Goal: Transaction & Acquisition: Obtain resource

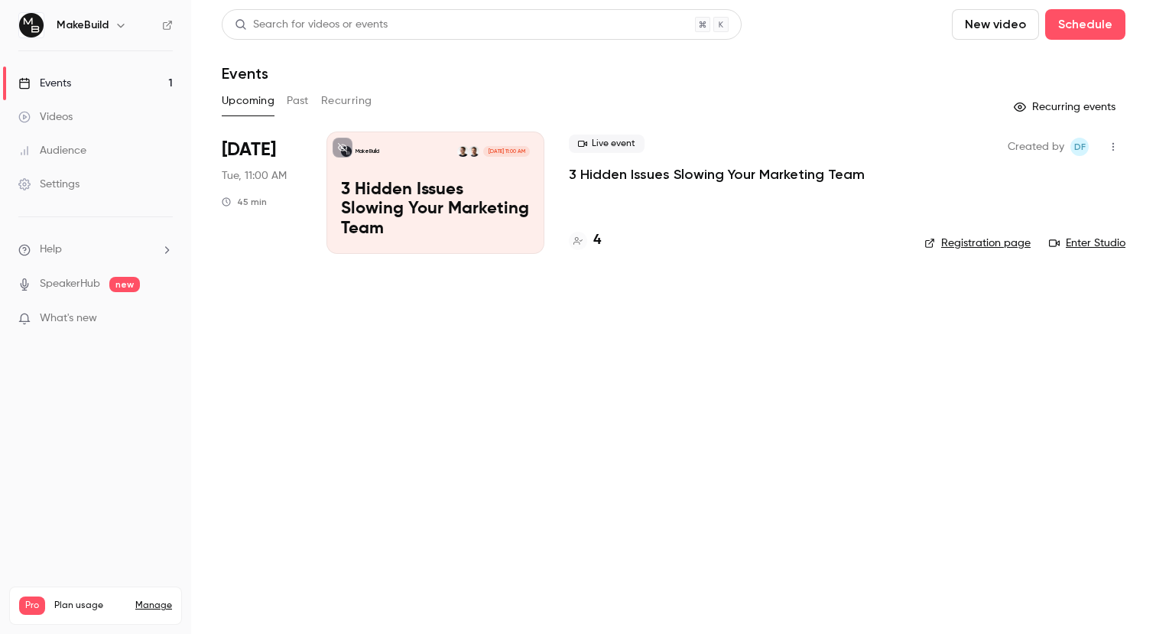
click at [849, 173] on p "3 Hidden Issues Slowing Your Marketing Team" at bounding box center [717, 174] width 296 height 18
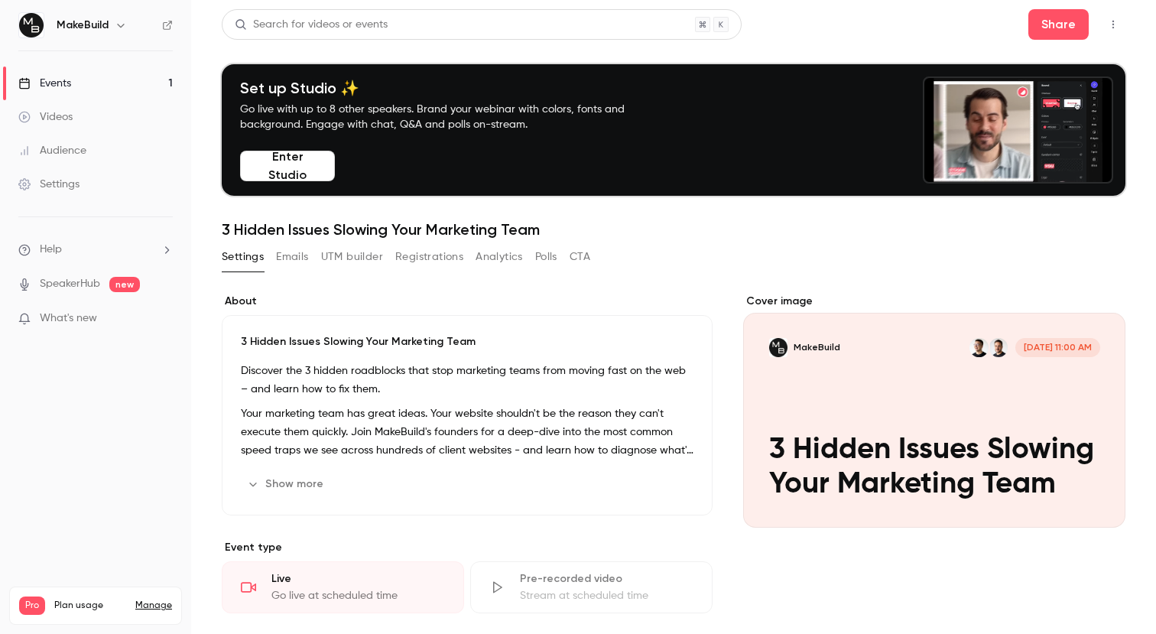
click at [423, 253] on button "Registrations" at bounding box center [429, 257] width 68 height 24
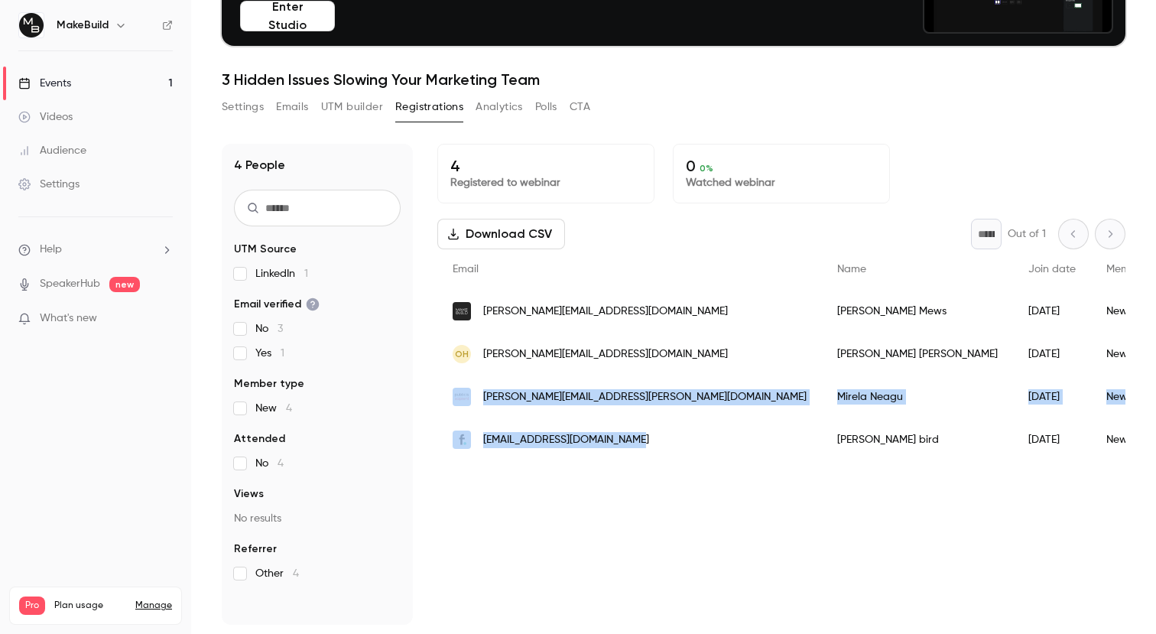
drag, startPoint x: 607, startPoint y: 436, endPoint x: 453, endPoint y: 390, distance: 160.5
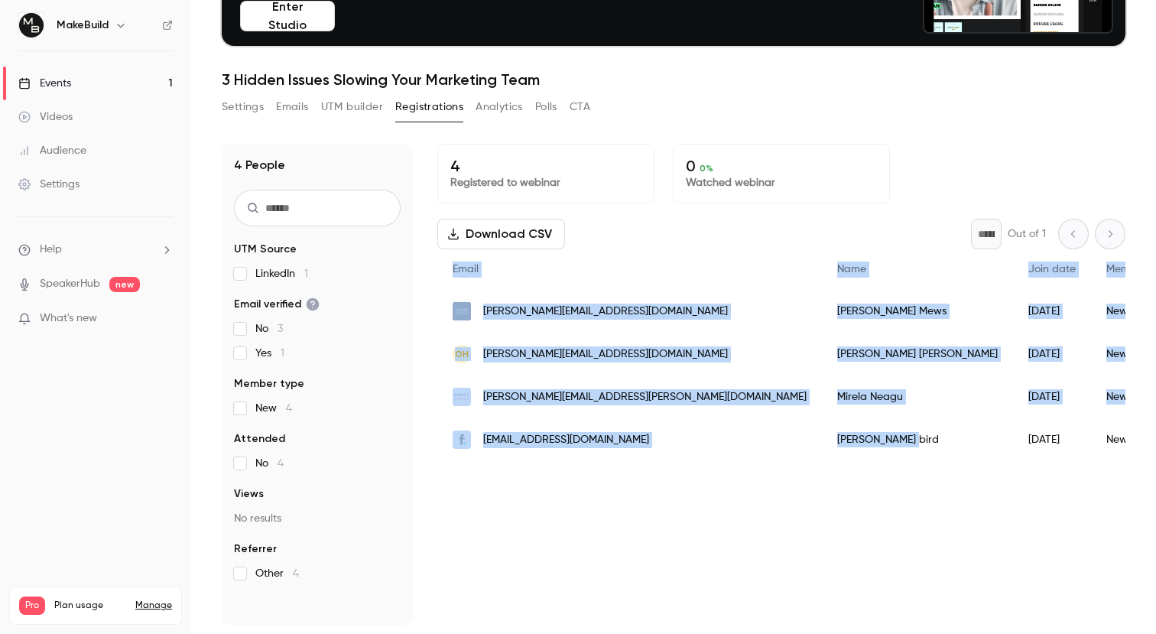
drag, startPoint x: 430, startPoint y: 391, endPoint x: 807, endPoint y: 446, distance: 380.7
click at [807, 446] on div "4 People UTM Source LinkedIn 1 Email verified No 3 Yes 1 Member type New 4 Atte…" at bounding box center [673, 384] width 903 height 481
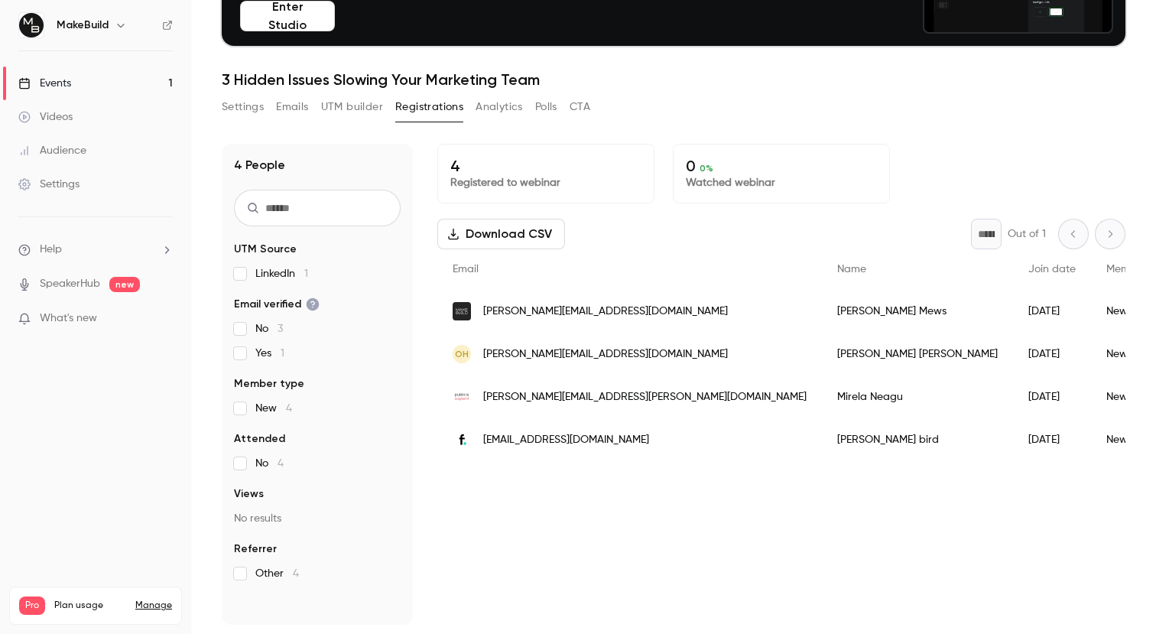
click at [897, 546] on div "4 Registered to webinar 0 0 % Watched webinar Download CSV * Out of 1 Email Nam…" at bounding box center [781, 384] width 688 height 481
click at [514, 235] on button "Download CSV" at bounding box center [501, 234] width 128 height 31
click at [679, 524] on div "4 Registered to webinar 0 0 % Watched webinar Download CSV * Out of 1 Email Nam…" at bounding box center [781, 384] width 688 height 481
click at [531, 429] on div "[EMAIL_ADDRESS][DOMAIN_NAME]" at bounding box center [629, 439] width 384 height 43
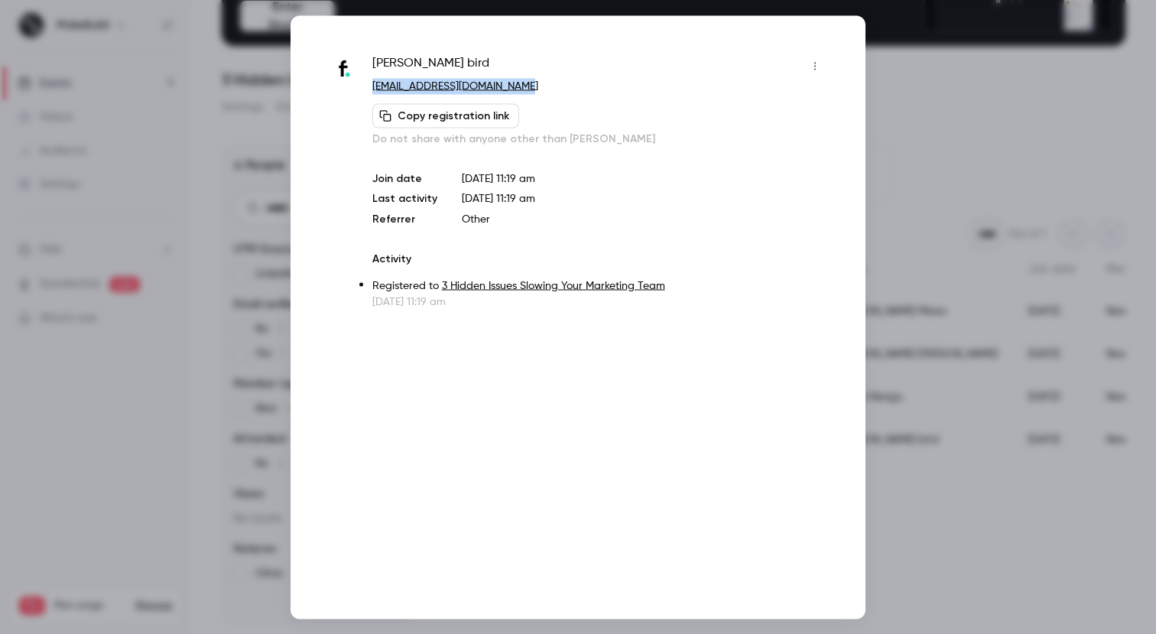
drag, startPoint x: 519, startPoint y: 83, endPoint x: 368, endPoint y: 84, distance: 151.3
click at [368, 84] on div "[PERSON_NAME] [EMAIL_ADDRESS][DOMAIN_NAME] Copy registration link Do not share …" at bounding box center [578, 180] width 498 height 255
copy link "[EMAIL_ADDRESS][DOMAIN_NAME]"
click at [929, 400] on div at bounding box center [578, 317] width 1156 height 634
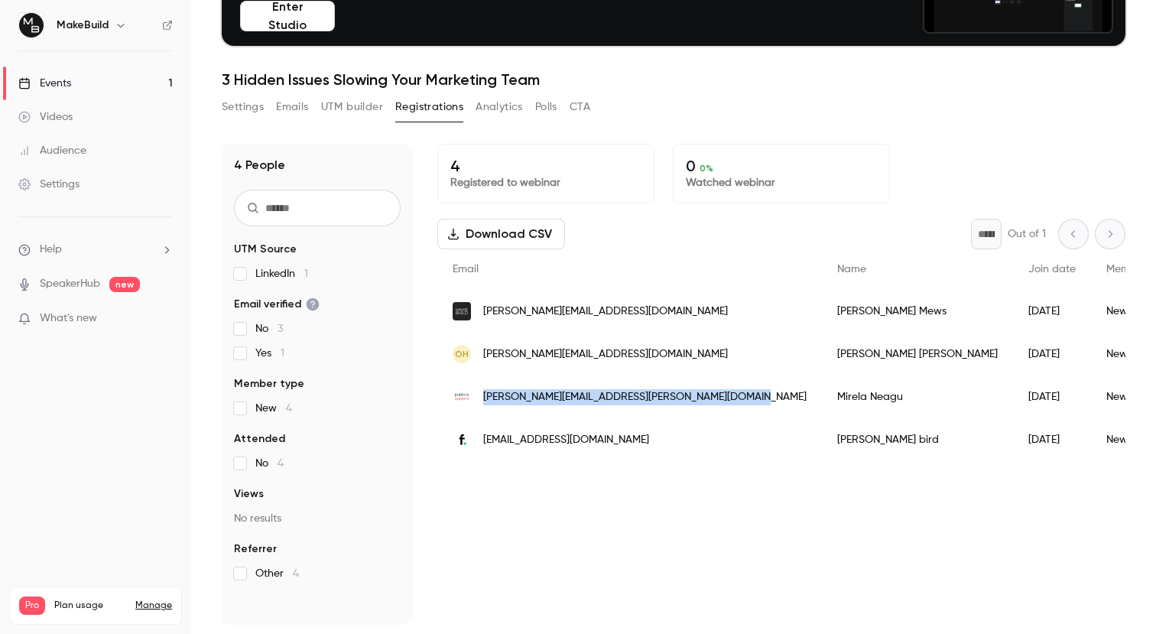
drag, startPoint x: 737, startPoint y: 395, endPoint x: 484, endPoint y: 397, distance: 253.0
click at [484, 397] on div "[PERSON_NAME][EMAIL_ADDRESS][PERSON_NAME][DOMAIN_NAME]" at bounding box center [629, 396] width 384 height 43
copy span "[PERSON_NAME][EMAIL_ADDRESS][PERSON_NAME][DOMAIN_NAME]"
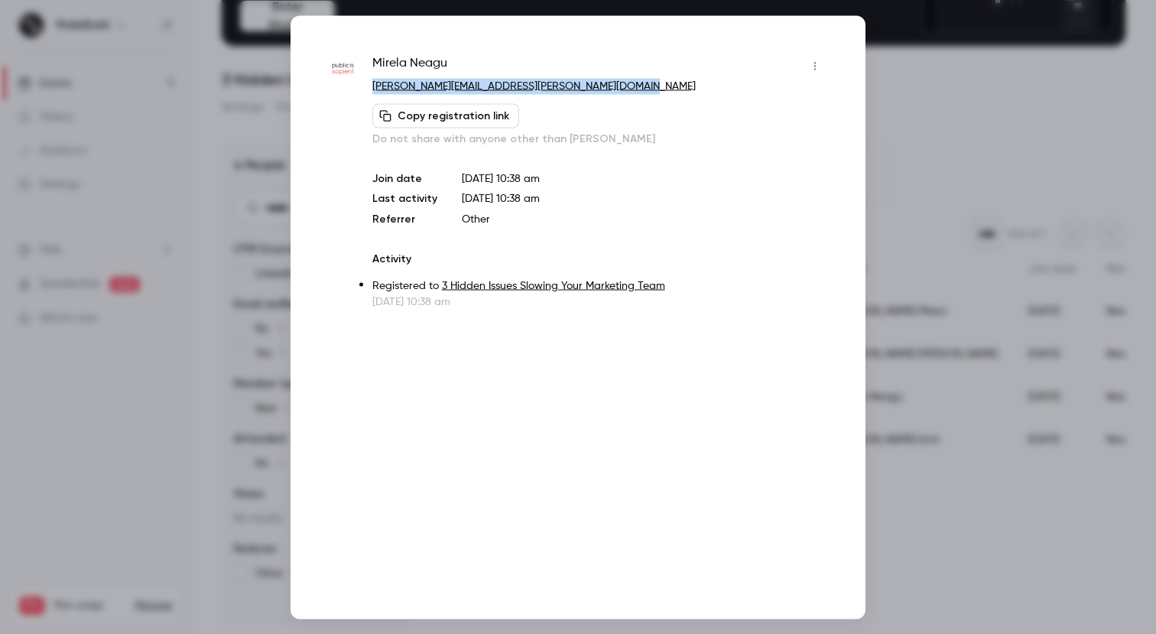
drag, startPoint x: 639, startPoint y: 82, endPoint x: 368, endPoint y: 87, distance: 270.6
click at [368, 87] on div "[PERSON_NAME] [PERSON_NAME][EMAIL_ADDRESS][PERSON_NAME][DOMAIN_NAME] Copy regis…" at bounding box center [578, 180] width 498 height 255
copy link "[PERSON_NAME][EMAIL_ADDRESS][PERSON_NAME][DOMAIN_NAME]"
click at [1031, 256] on div at bounding box center [578, 317] width 1156 height 634
